Goal: Find specific page/section: Find specific page/section

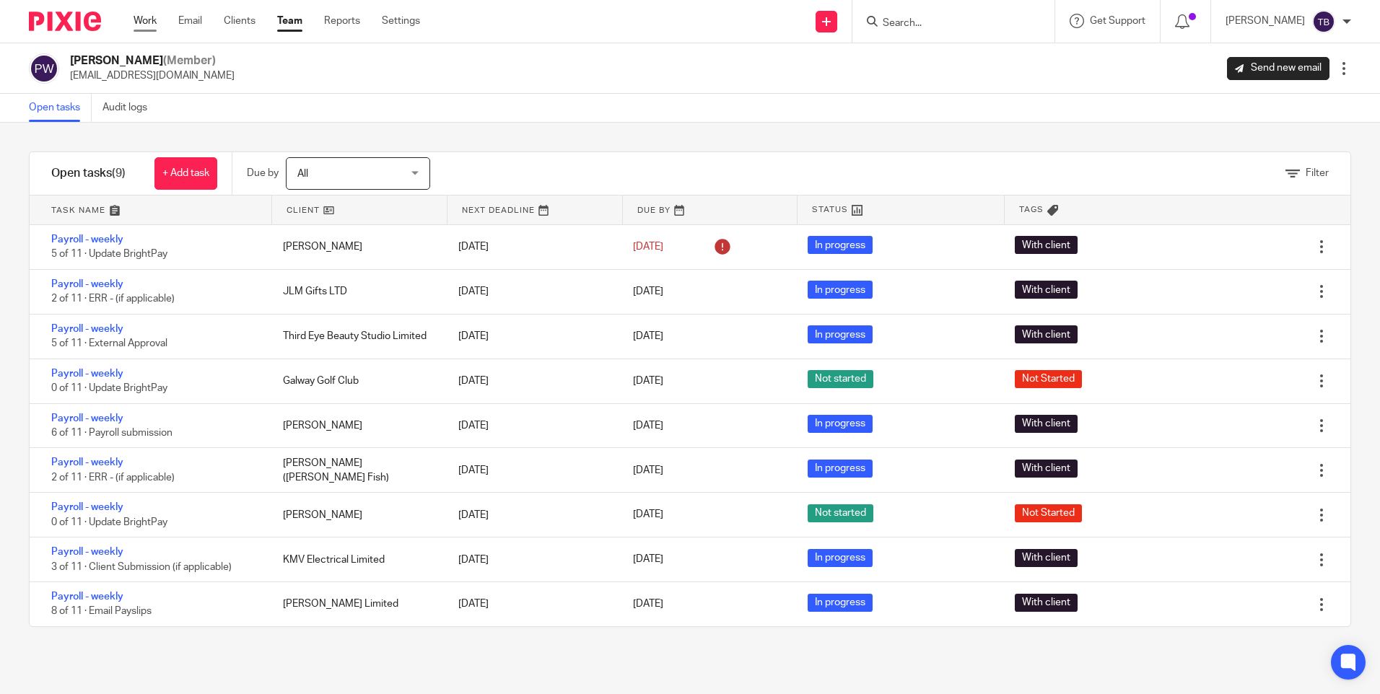
click at [146, 21] on link "Work" at bounding box center [145, 21] width 23 height 14
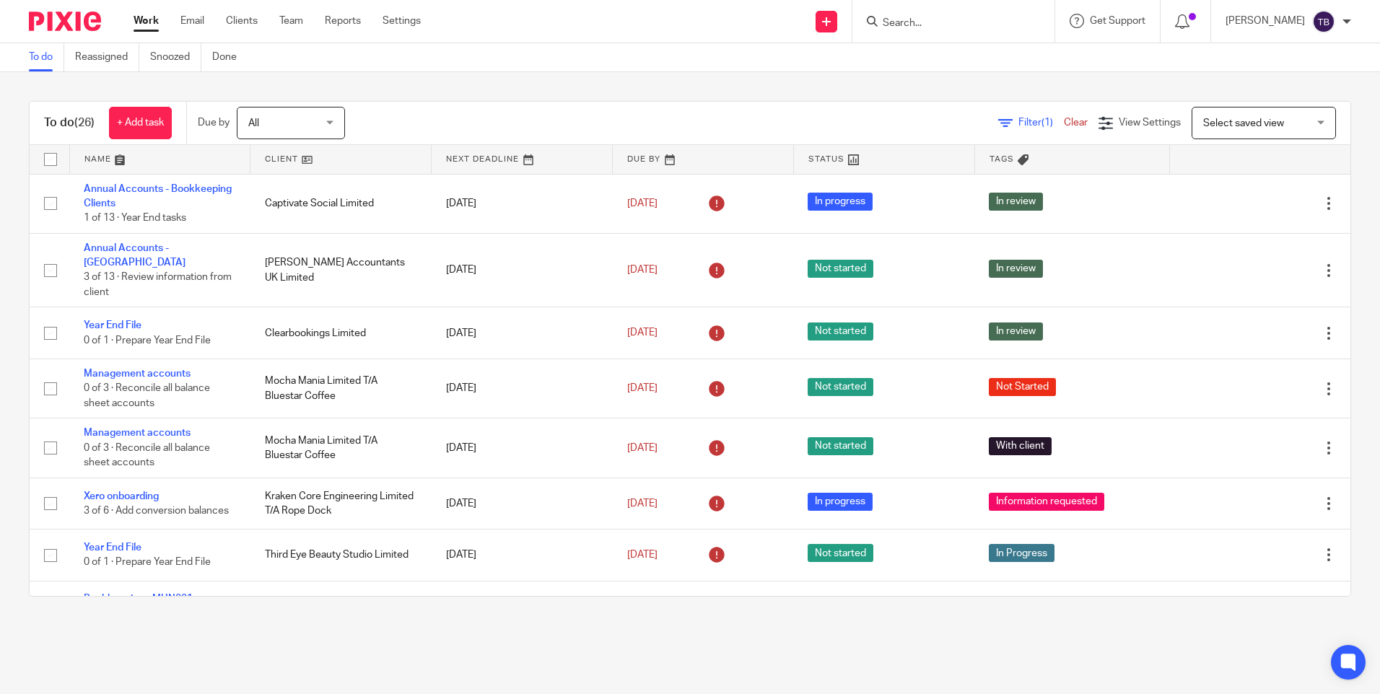
click at [967, 26] on input "Search" at bounding box center [946, 23] width 130 height 13
type input "third"
click at [976, 84] on link at bounding box center [1000, 67] width 244 height 45
